Goal: Information Seeking & Learning: Find contact information

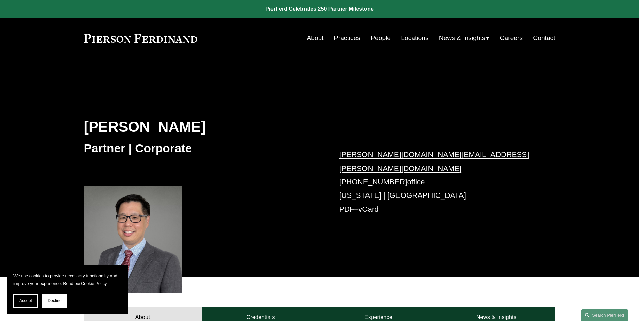
scroll to position [34, 0]
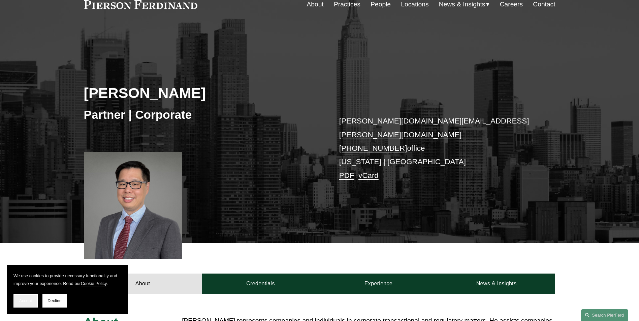
click at [26, 180] on button "Accept" at bounding box center [25, 300] width 24 height 13
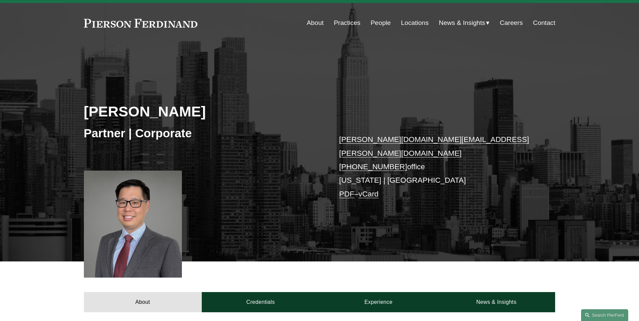
scroll to position [0, 0]
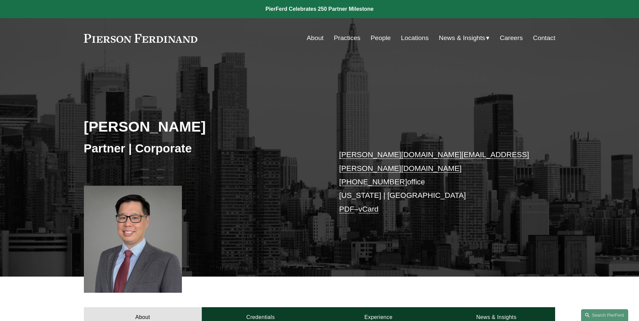
click at [308, 39] on link "About" at bounding box center [315, 38] width 17 height 13
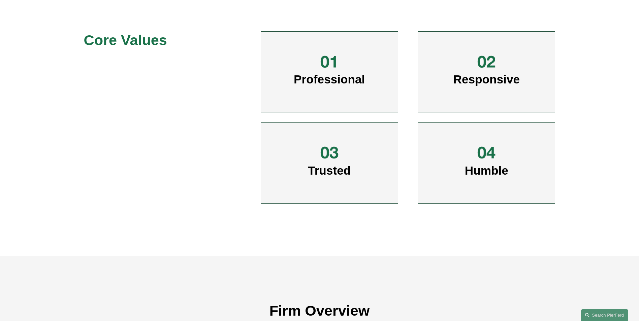
scroll to position [269, 0]
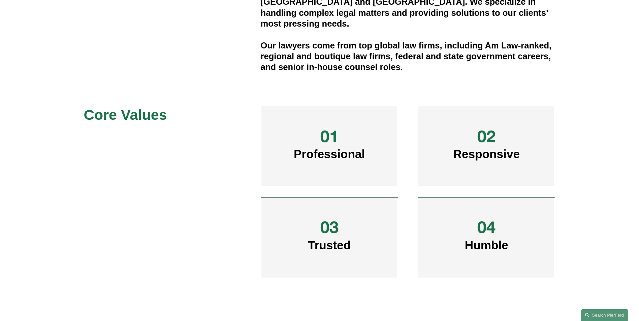
click at [348, 146] on div at bounding box center [329, 136] width 59 height 20
click at [337, 157] on span "Professional" at bounding box center [329, 153] width 71 height 13
drag, startPoint x: 337, startPoint y: 157, endPoint x: 338, endPoint y: 182, distance: 25.6
click at [338, 178] on div "Professional" at bounding box center [329, 146] width 137 height 81
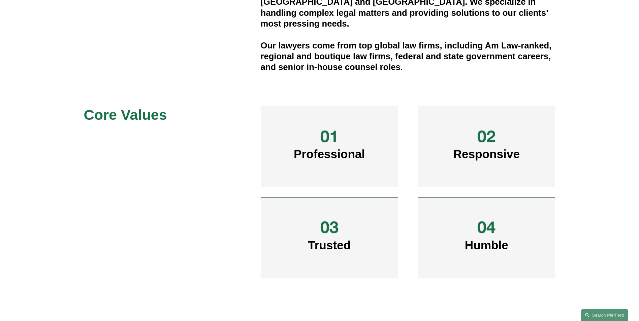
drag, startPoint x: 345, startPoint y: 239, endPoint x: 356, endPoint y: 239, distance: 10.8
click at [346, 239] on span "Trusted" at bounding box center [329, 245] width 43 height 13
click at [496, 146] on div at bounding box center [486, 136] width 20 height 20
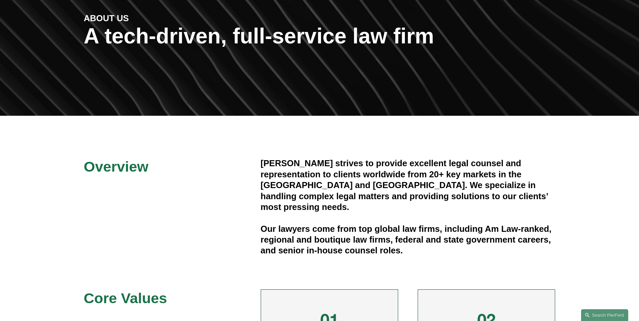
scroll to position [34, 0]
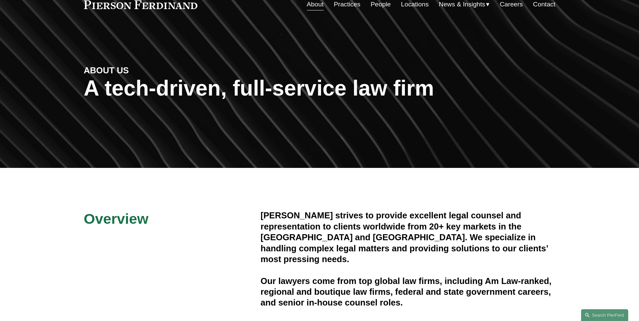
click at [348, 7] on link "Practices" at bounding box center [347, 4] width 27 height 13
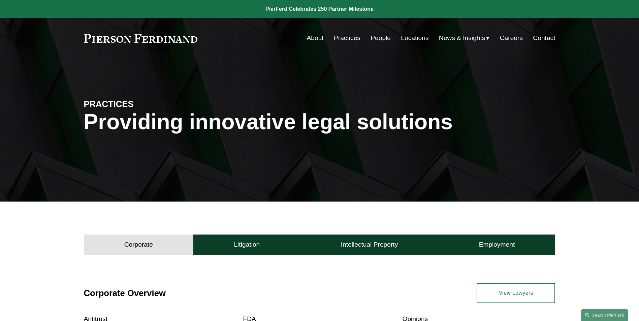
click at [378, 39] on link "People" at bounding box center [380, 38] width 20 height 13
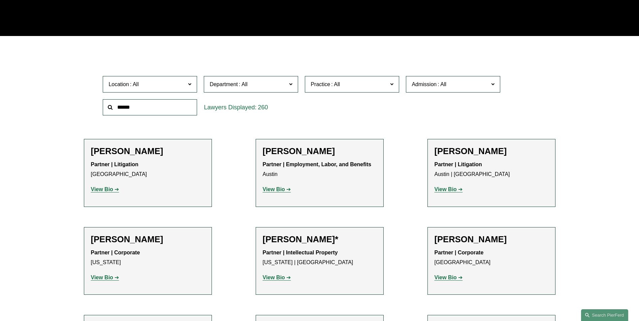
scroll to position [168, 0]
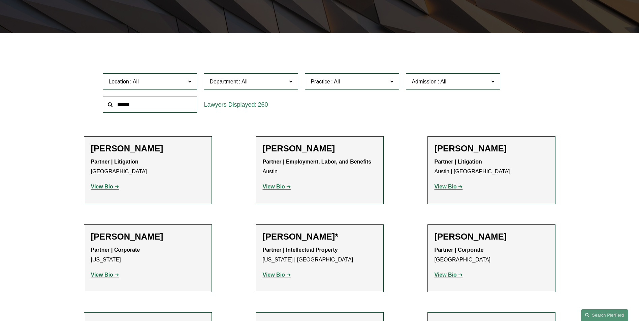
click at [167, 110] on input "text" at bounding box center [150, 105] width 94 height 16
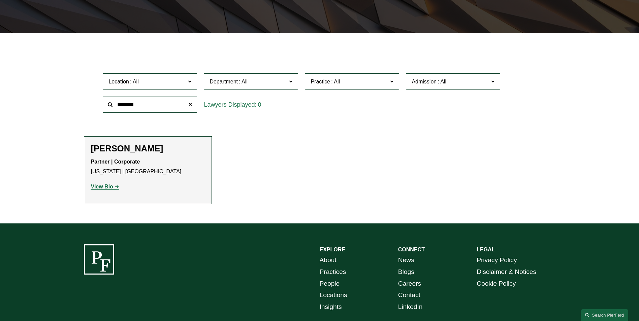
scroll to position [157, 0]
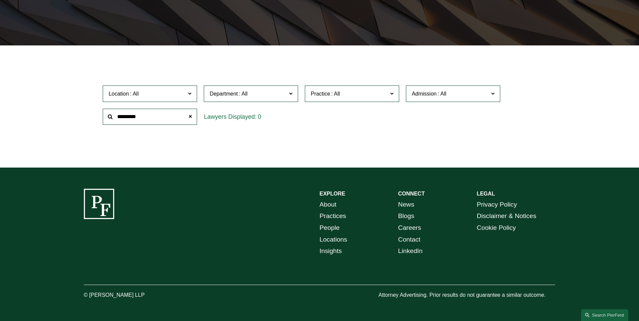
click at [135, 117] on input "*********" at bounding box center [150, 117] width 94 height 16
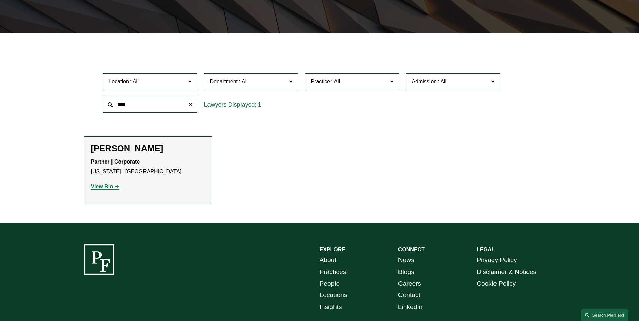
type input "****"
click at [101, 185] on strong "View Bio" at bounding box center [102, 187] width 22 height 6
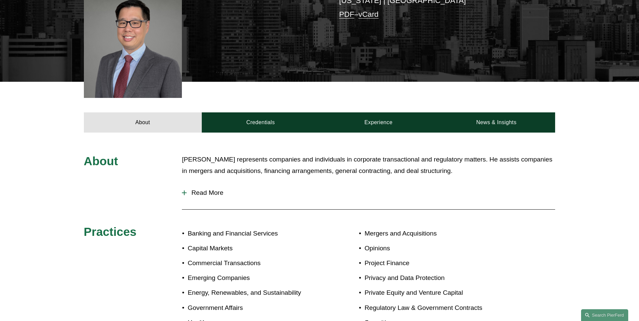
scroll to position [202, 0]
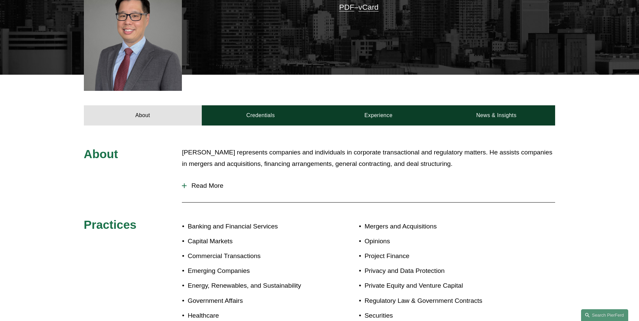
click at [200, 182] on span "Read More" at bounding box center [371, 185] width 368 height 7
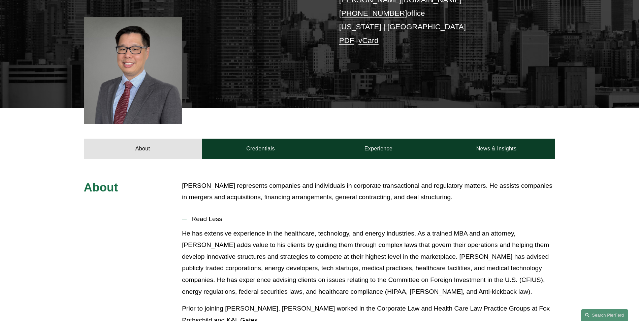
scroll to position [168, 0]
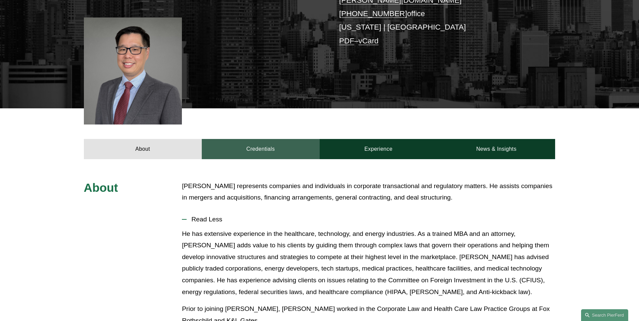
click at [255, 143] on link "Credentials" at bounding box center [261, 149] width 118 height 20
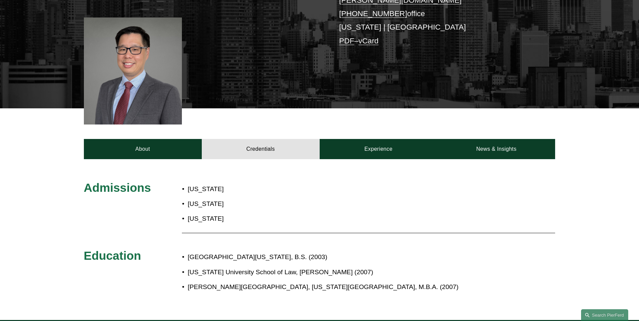
click at [208, 183] on p "[US_STATE]" at bounding box center [273, 189] width 171 height 12
click at [331, 202] on p "[US_STATE]" at bounding box center [273, 204] width 171 height 12
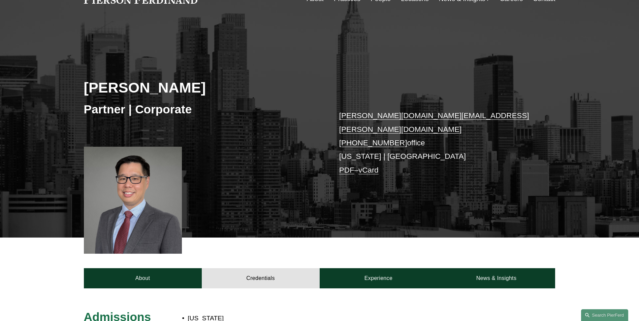
scroll to position [0, 0]
